Goal: Information Seeking & Learning: Learn about a topic

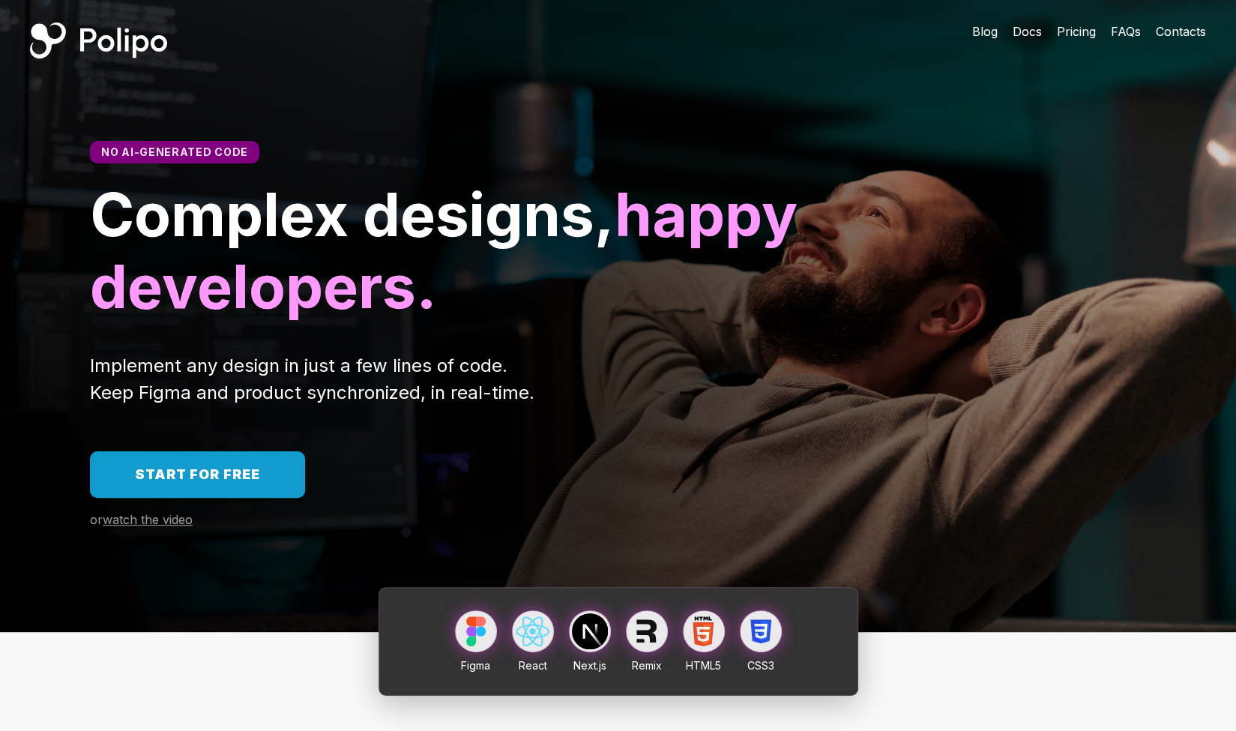
click at [1020, 31] on span "Docs" at bounding box center [1026, 31] width 29 height 15
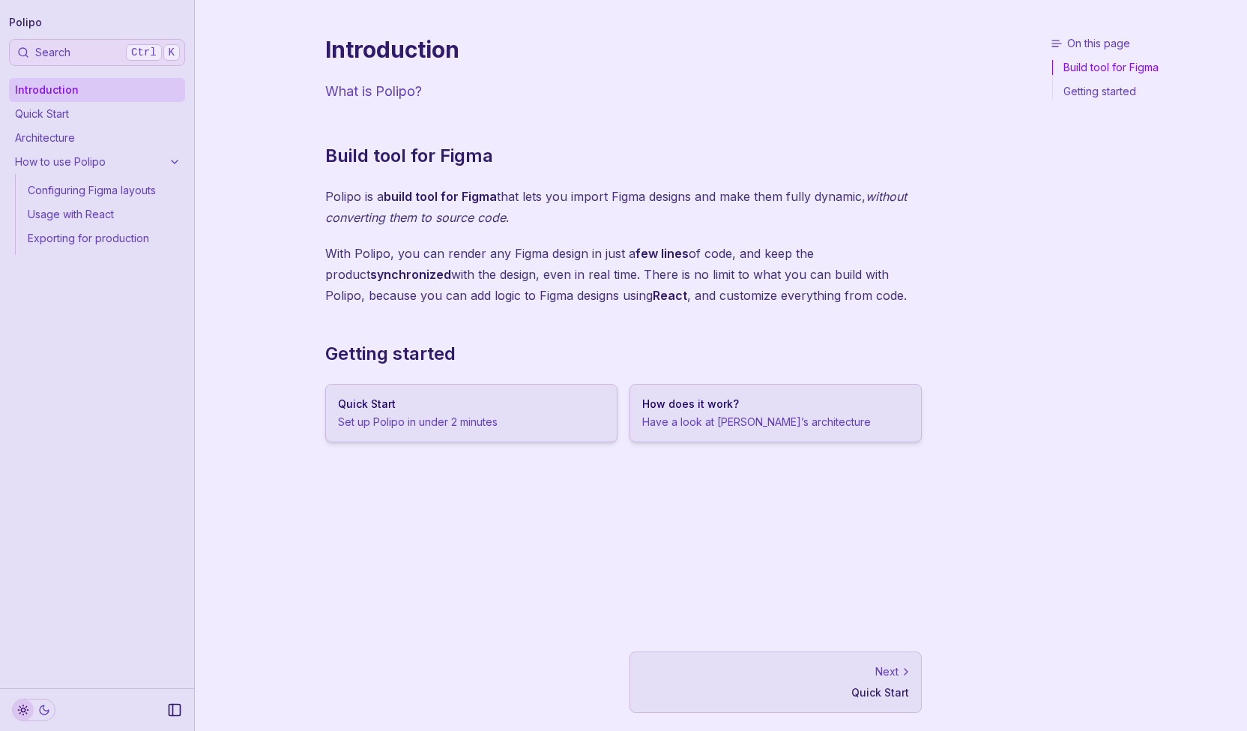
click at [36, 118] on link "Quick Start" at bounding box center [97, 114] width 176 height 24
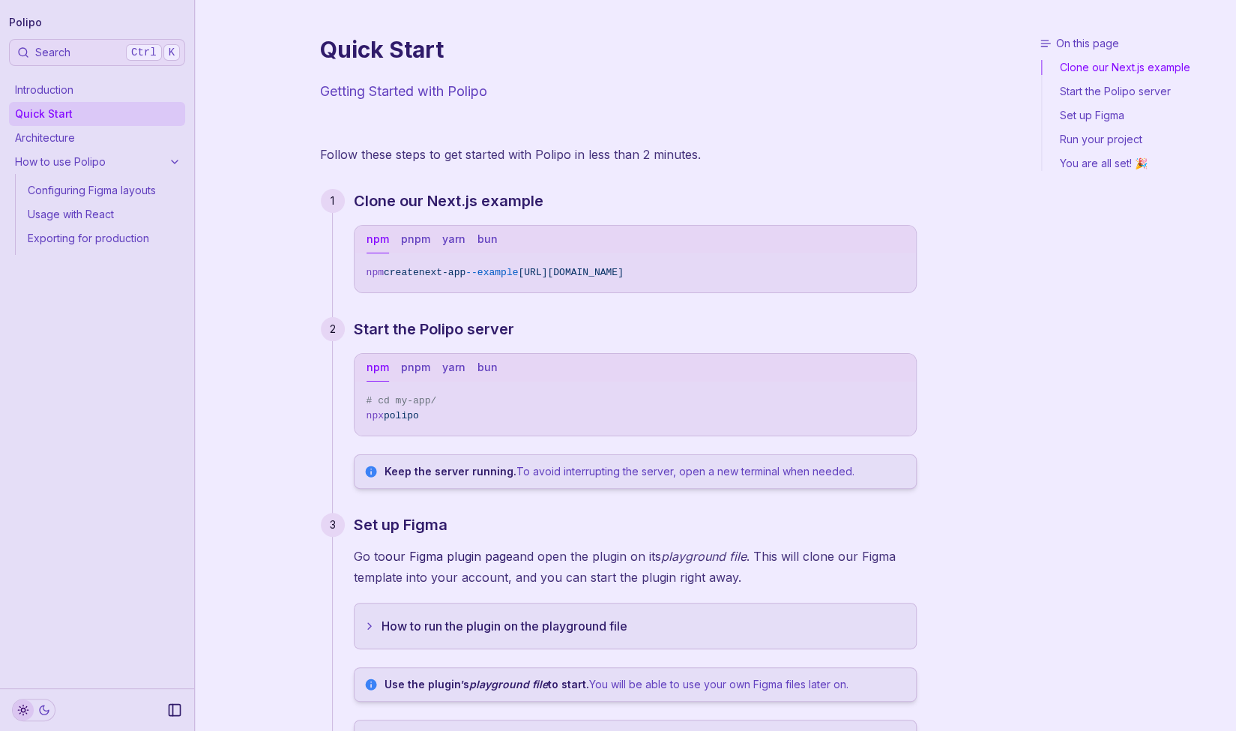
click at [36, 144] on link "Architecture" at bounding box center [97, 138] width 176 height 24
